Goal: Task Accomplishment & Management: Use online tool/utility

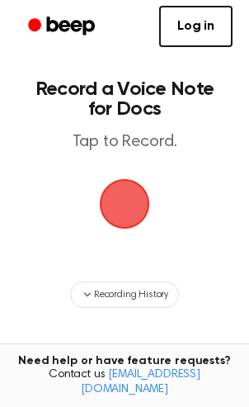
click at [119, 207] on span "button" at bounding box center [124, 203] width 61 height 61
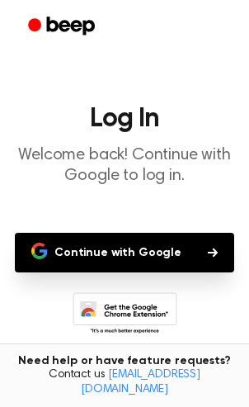
click at [144, 248] on button "Continue with Google" at bounding box center [124, 253] width 219 height 40
click at [136, 260] on button "Continue with Google" at bounding box center [124, 253] width 219 height 40
